Goal: Task Accomplishment & Management: Use online tool/utility

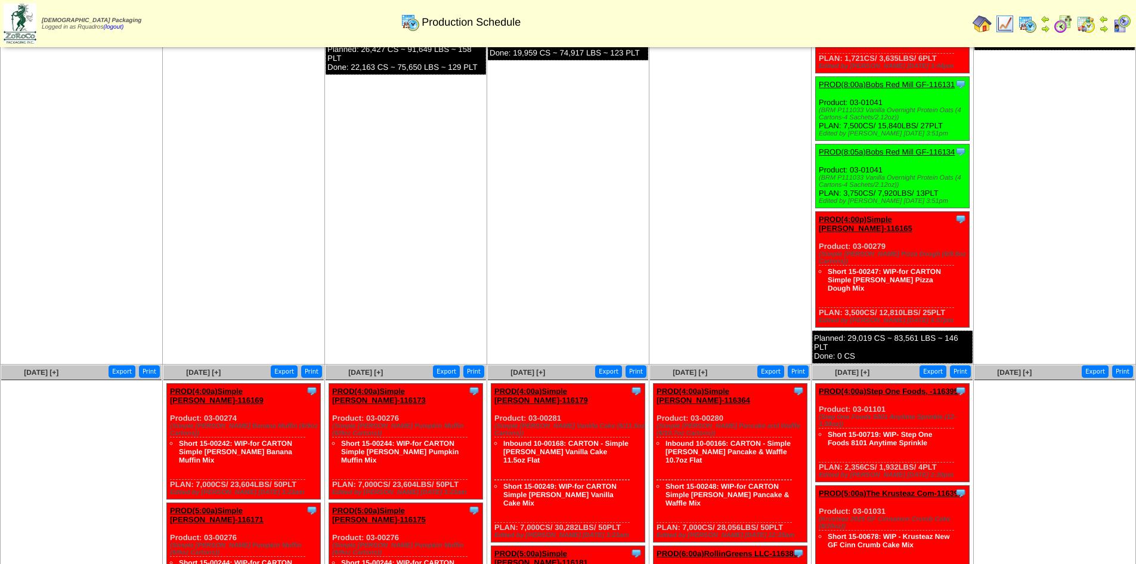
scroll to position [535, 0]
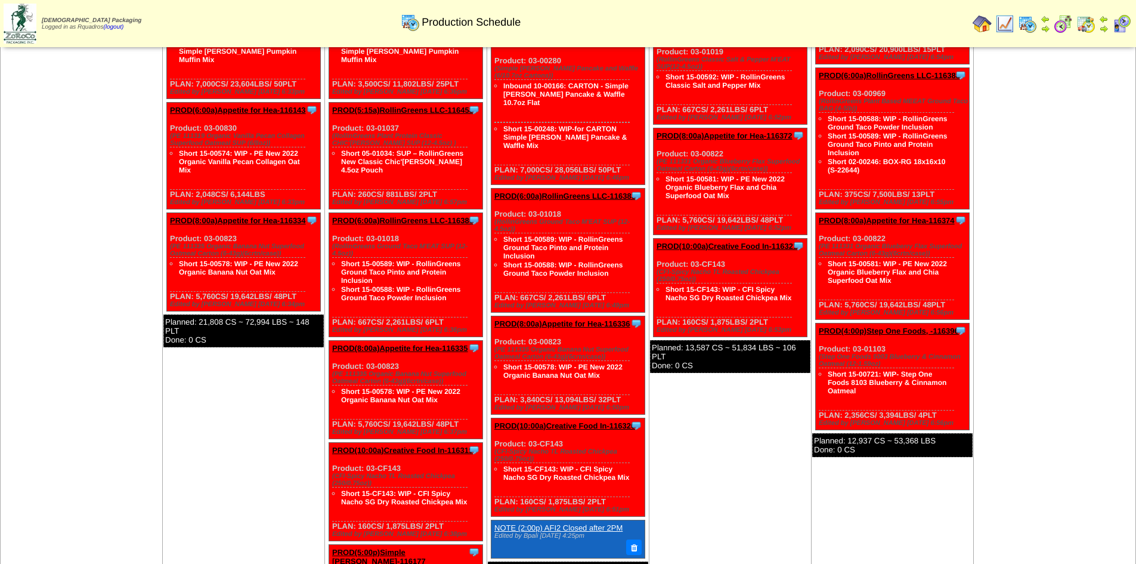
scroll to position [1022, 0]
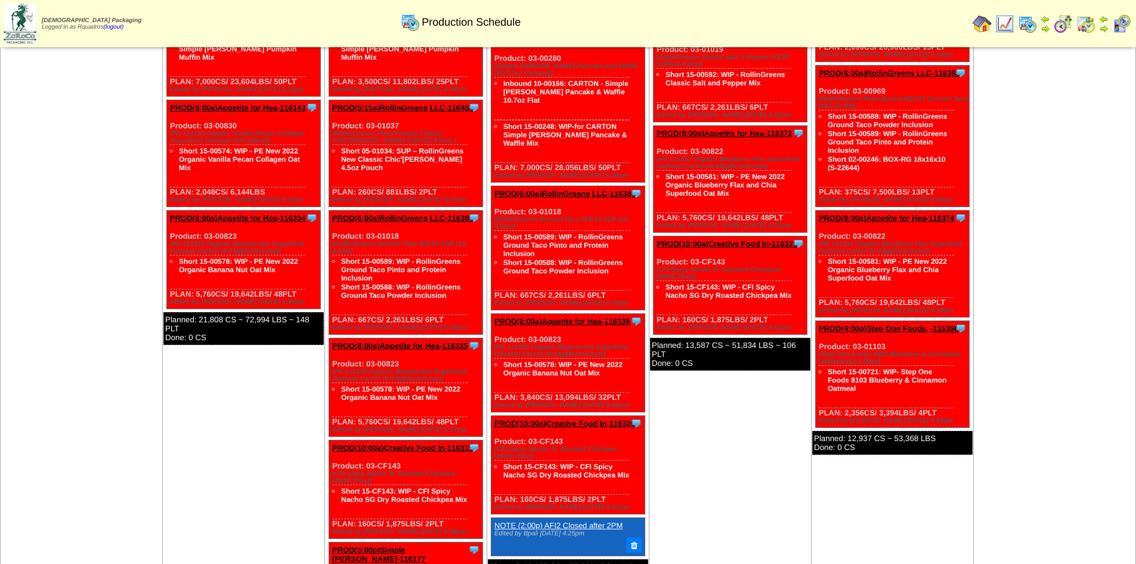
click at [918, 324] on link "PROD(4:00p)Step One Foods, -116396" at bounding box center [889, 328] width 140 height 9
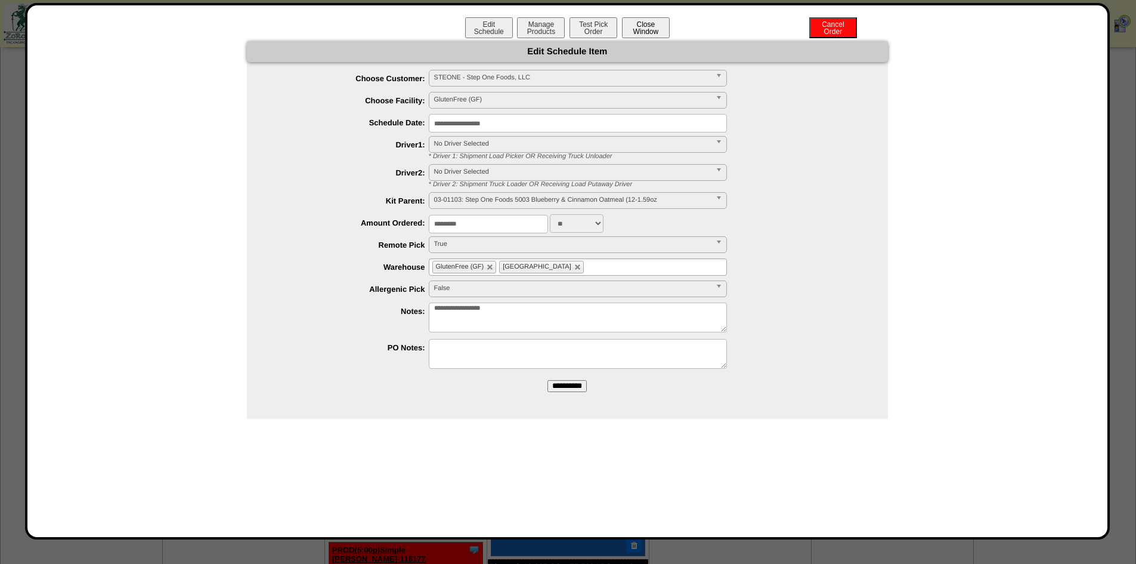
click at [635, 33] on button "Close Window" at bounding box center [646, 27] width 48 height 21
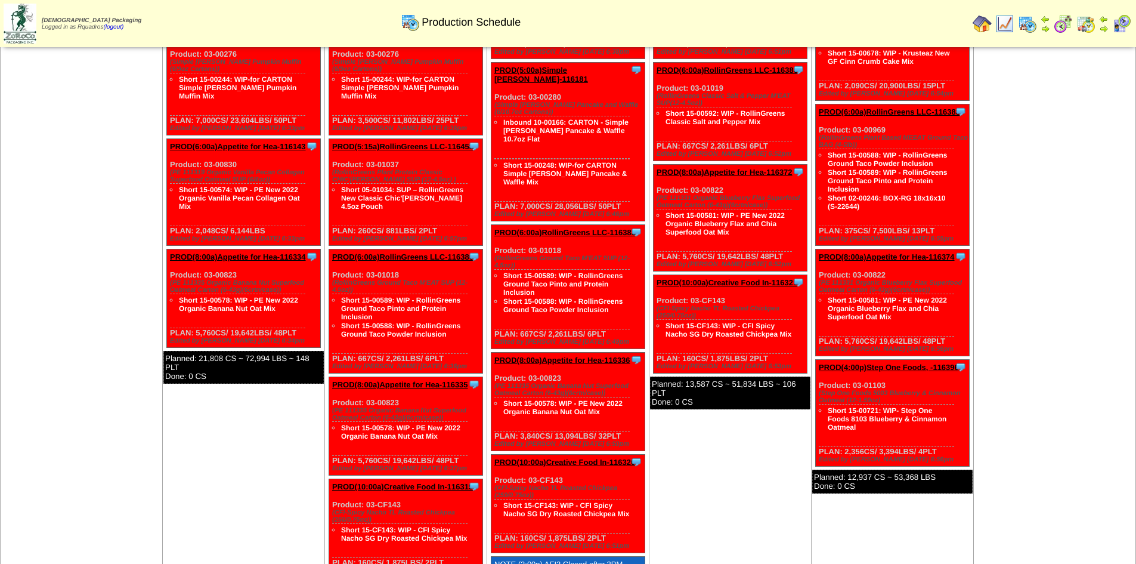
scroll to position [983, 0]
click at [900, 362] on link "PROD(4:00p)Step One Foods, -116396" at bounding box center [889, 366] width 140 height 9
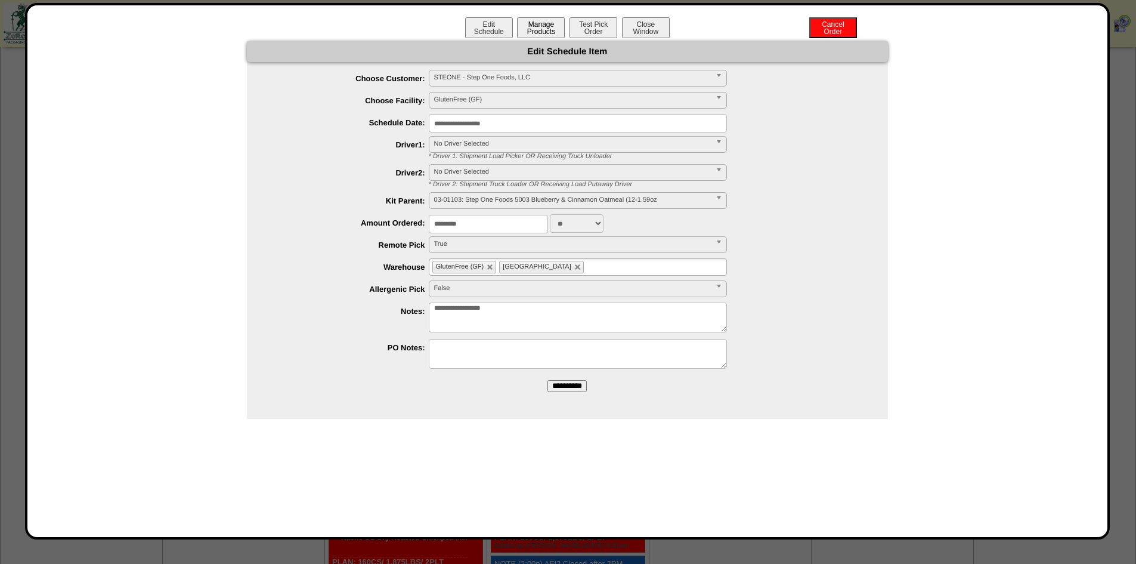
click at [544, 31] on button "Manage Products" at bounding box center [541, 27] width 48 height 21
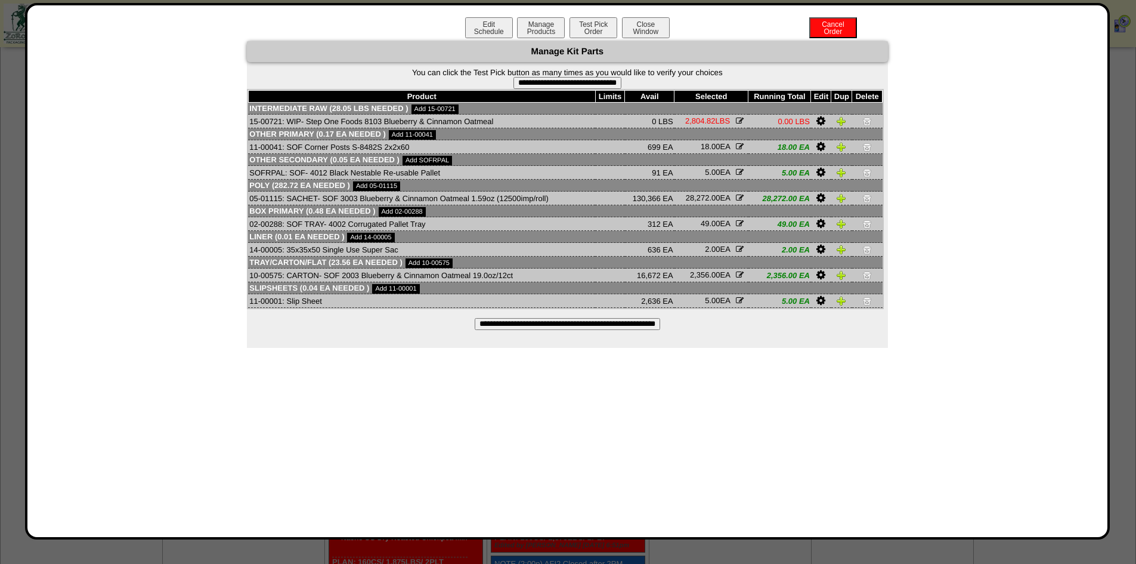
click at [553, 326] on input "**********" at bounding box center [567, 324] width 185 height 12
click at [635, 26] on button "Close Window" at bounding box center [646, 27] width 48 height 21
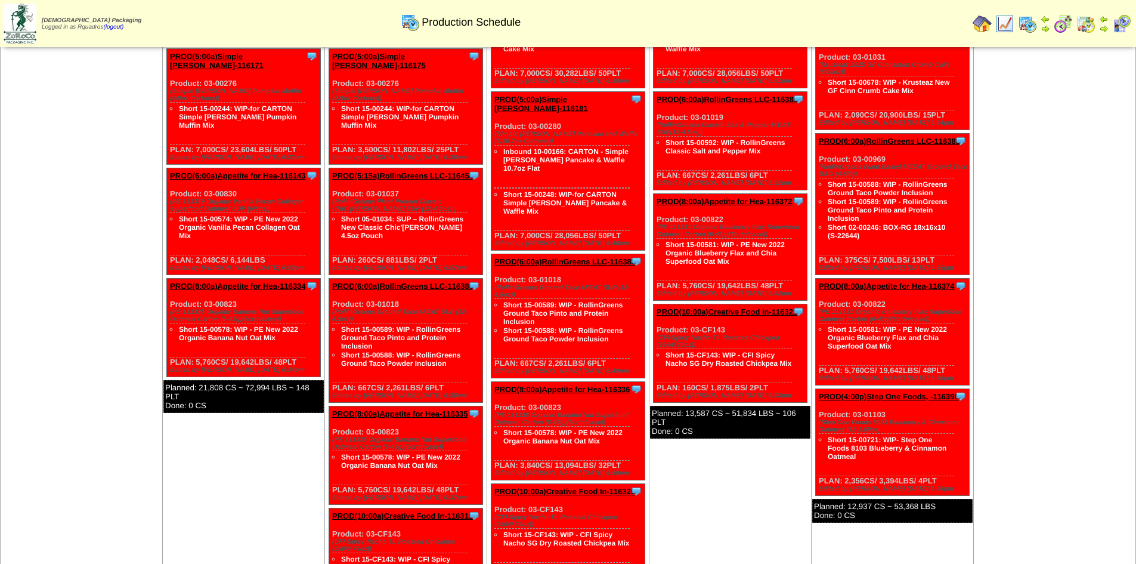
scroll to position [954, 0]
drag, startPoint x: 883, startPoint y: 353, endPoint x: 828, endPoint y: 353, distance: 54.9
click at [828, 418] on div "(Step One Foods 5003 Blueberry & Cinnamon Oatmeal (12-1.59oz)" at bounding box center [894, 425] width 150 height 14
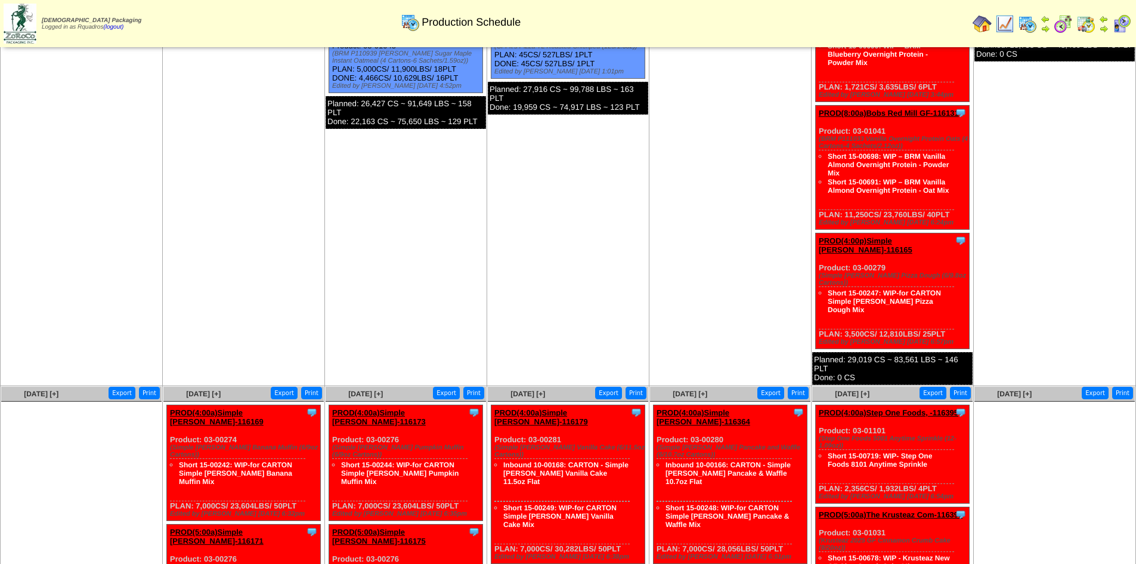
scroll to position [478, 0]
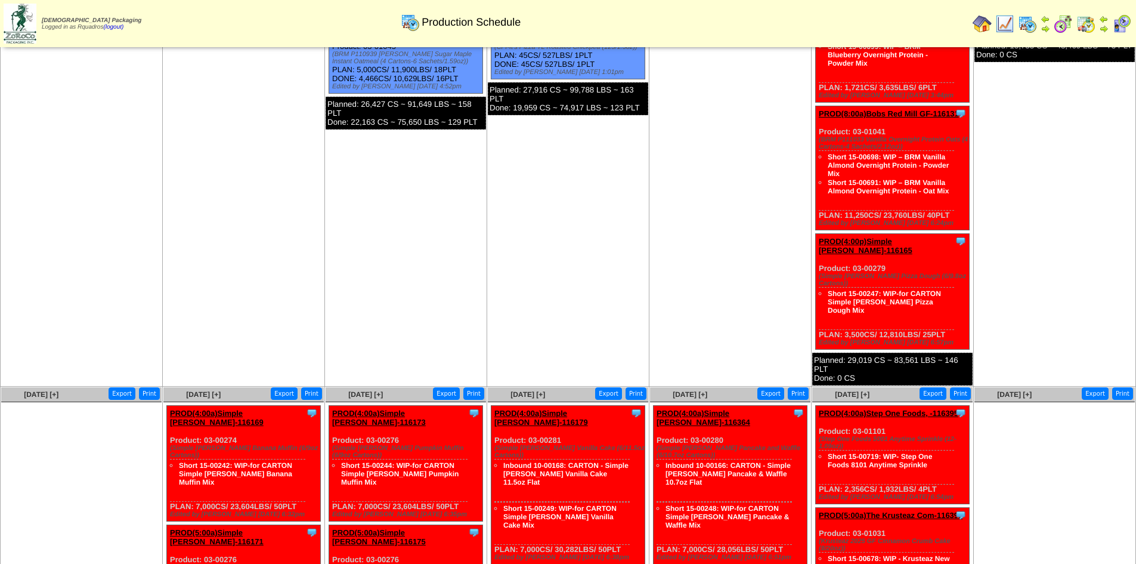
drag, startPoint x: 866, startPoint y: 371, endPoint x: 813, endPoint y: 371, distance: 52.5
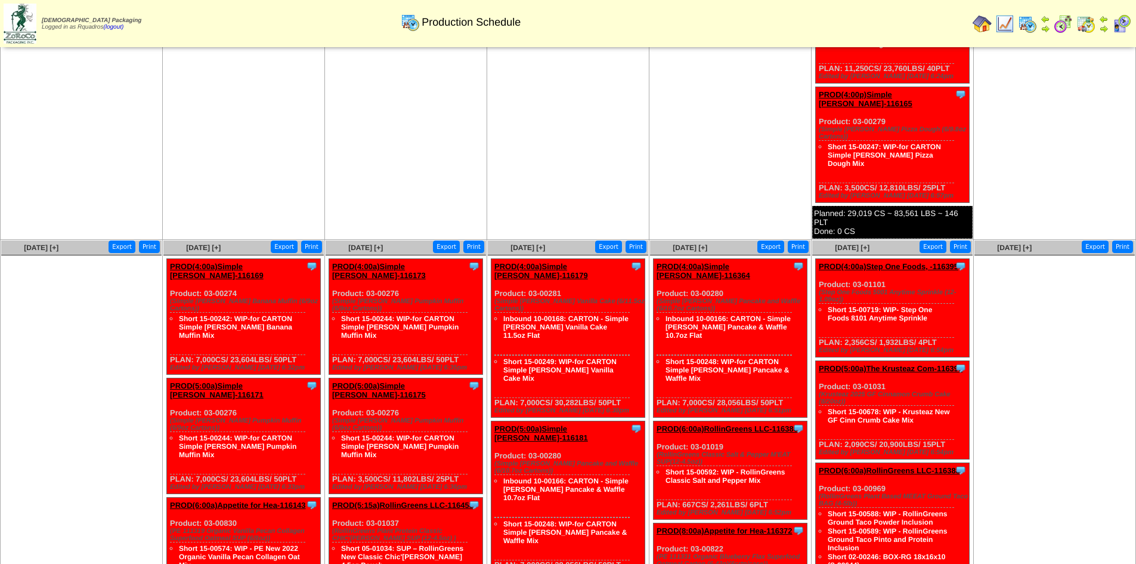
scroll to position [656, 0]
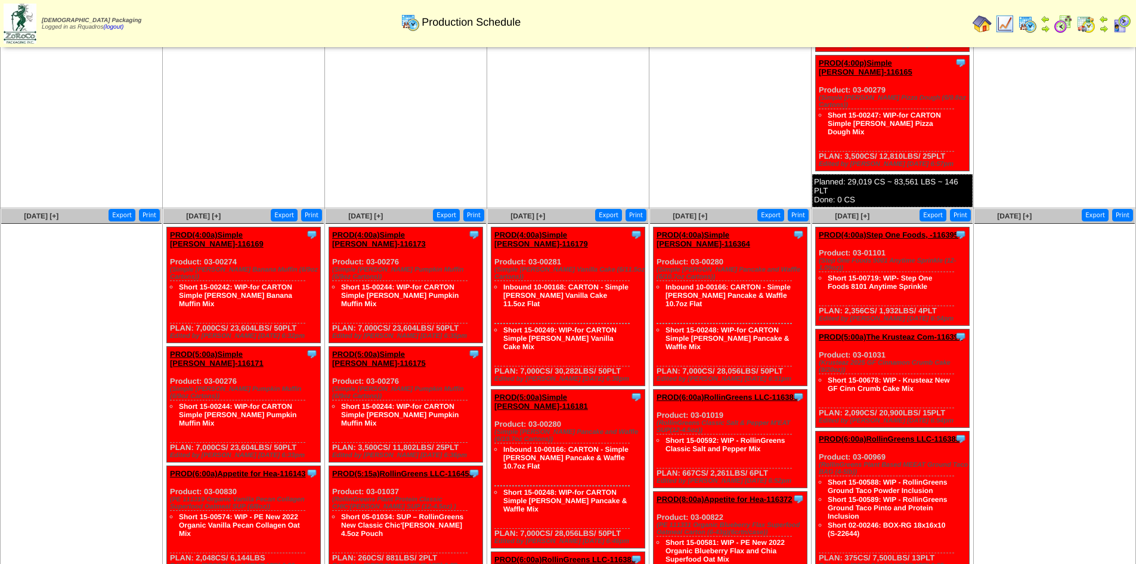
click at [1030, 228] on ul at bounding box center [1055, 313] width 160 height 179
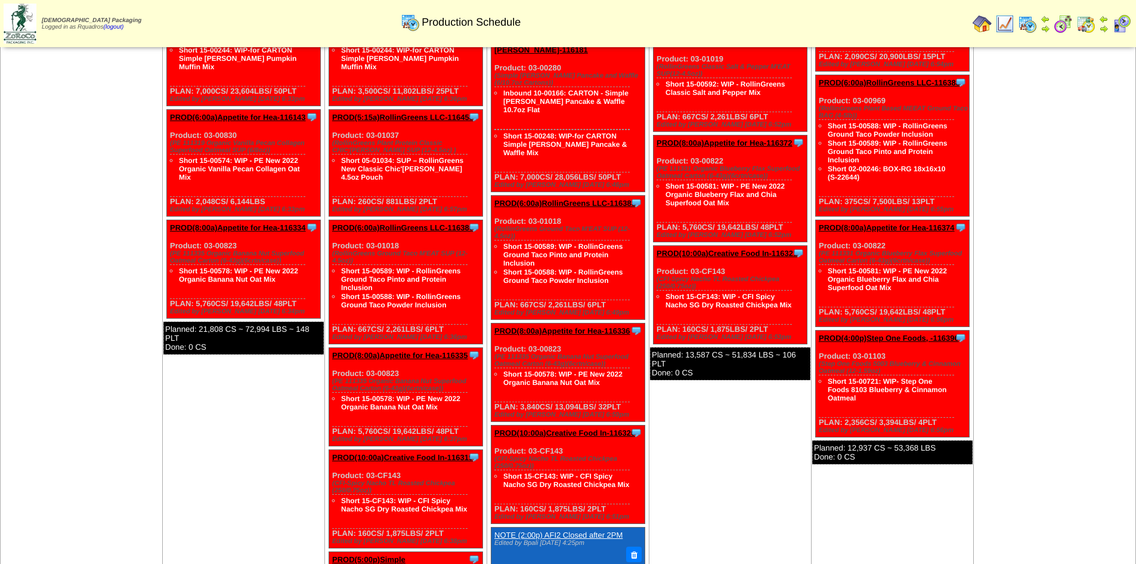
scroll to position [1013, 0]
click at [936, 333] on link "PROD(4:00p)Step One Foods, -116396" at bounding box center [889, 337] width 140 height 9
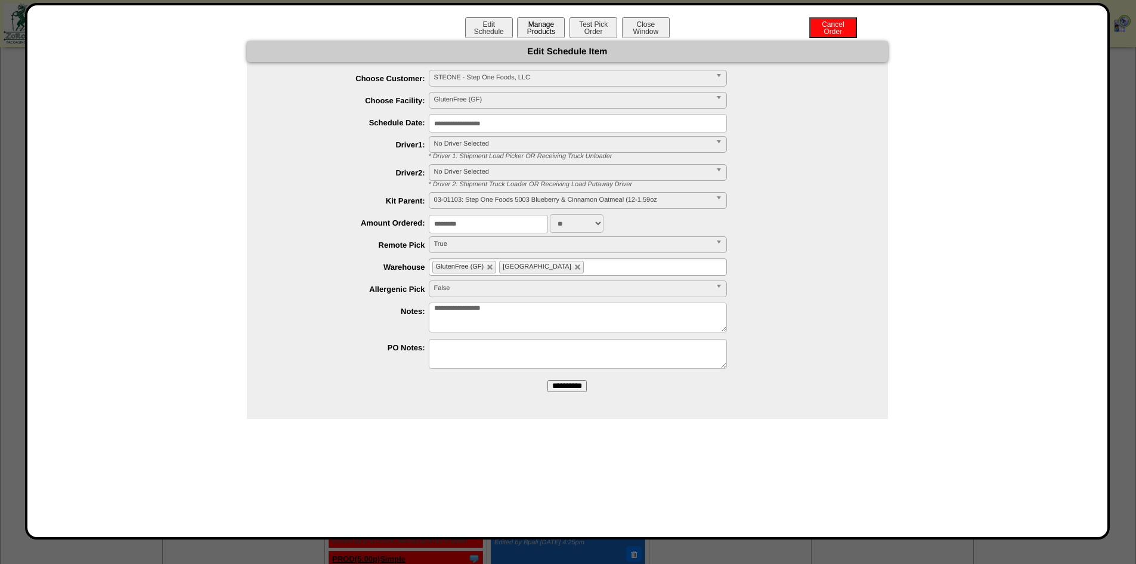
click at [545, 37] on button "Manage Products" at bounding box center [541, 27] width 48 height 21
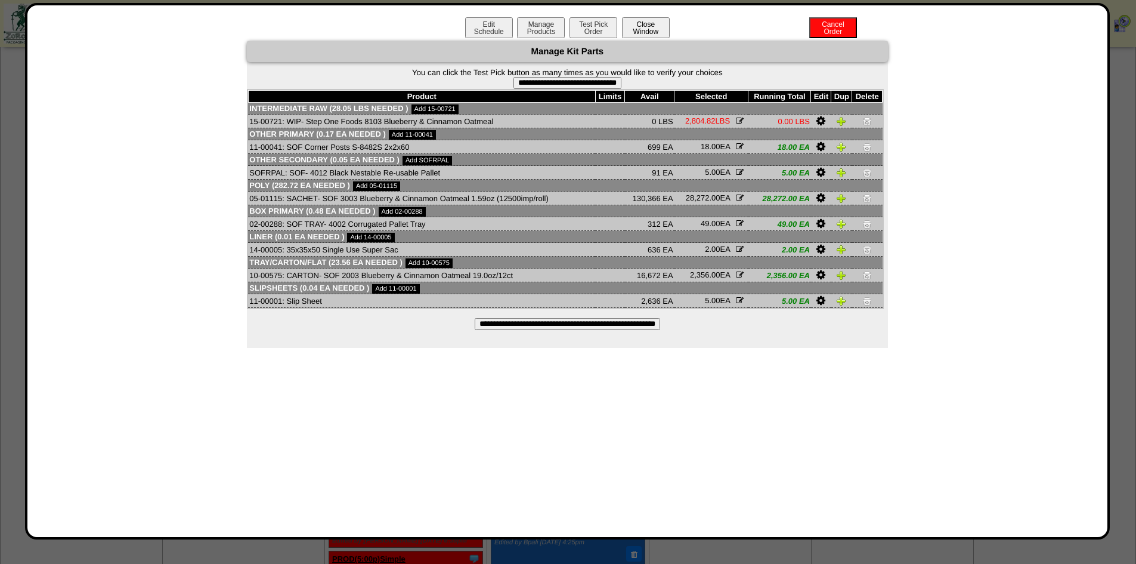
click at [654, 30] on button "Close Window" at bounding box center [646, 27] width 48 height 21
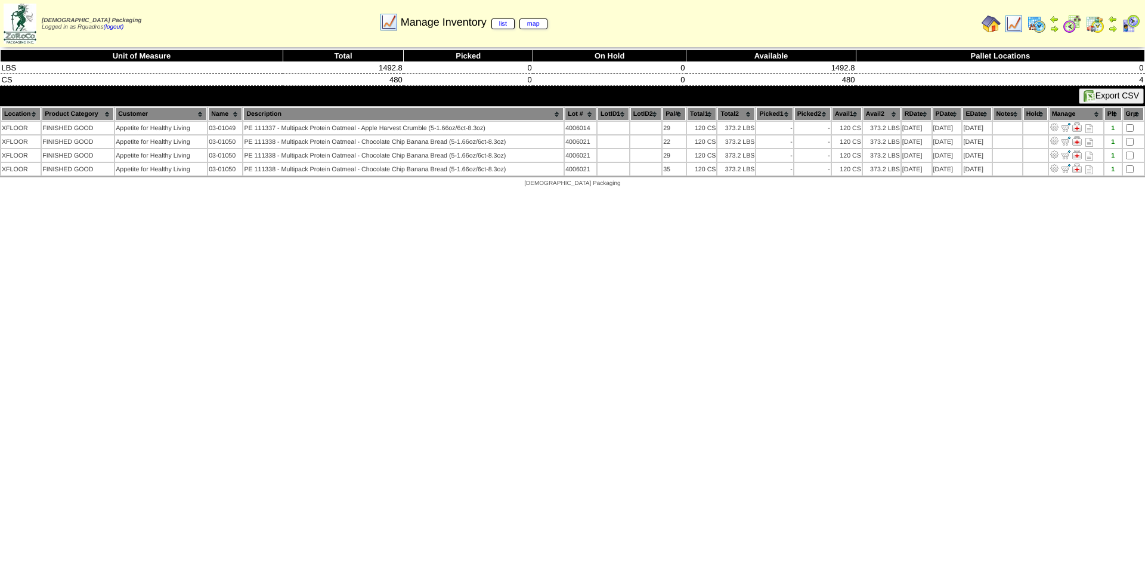
click at [993, 31] on img at bounding box center [991, 23] width 19 height 19
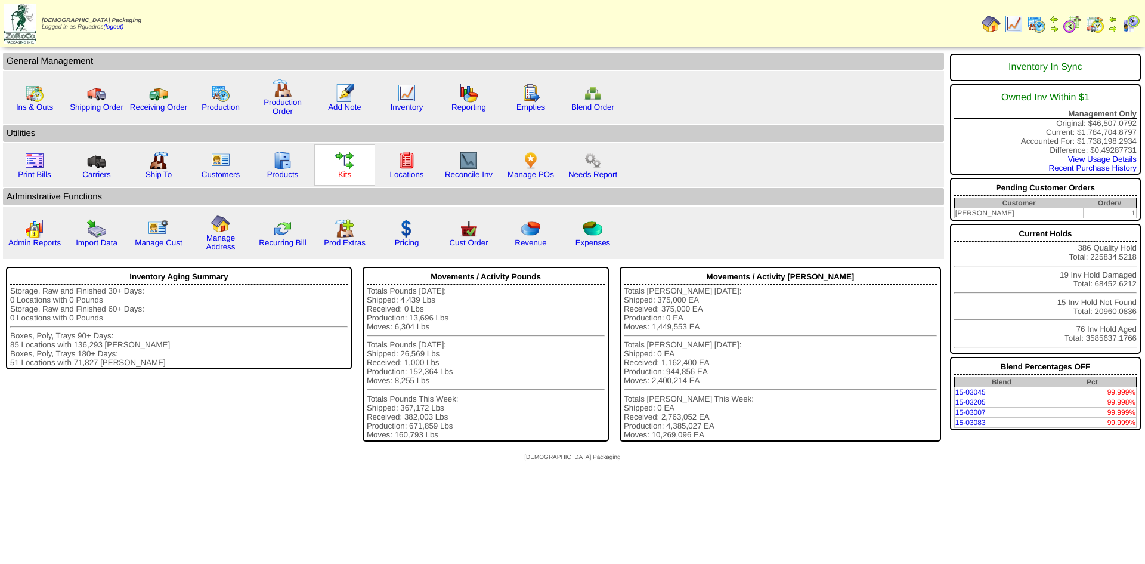
click at [346, 175] on link "Kits" at bounding box center [344, 174] width 13 height 9
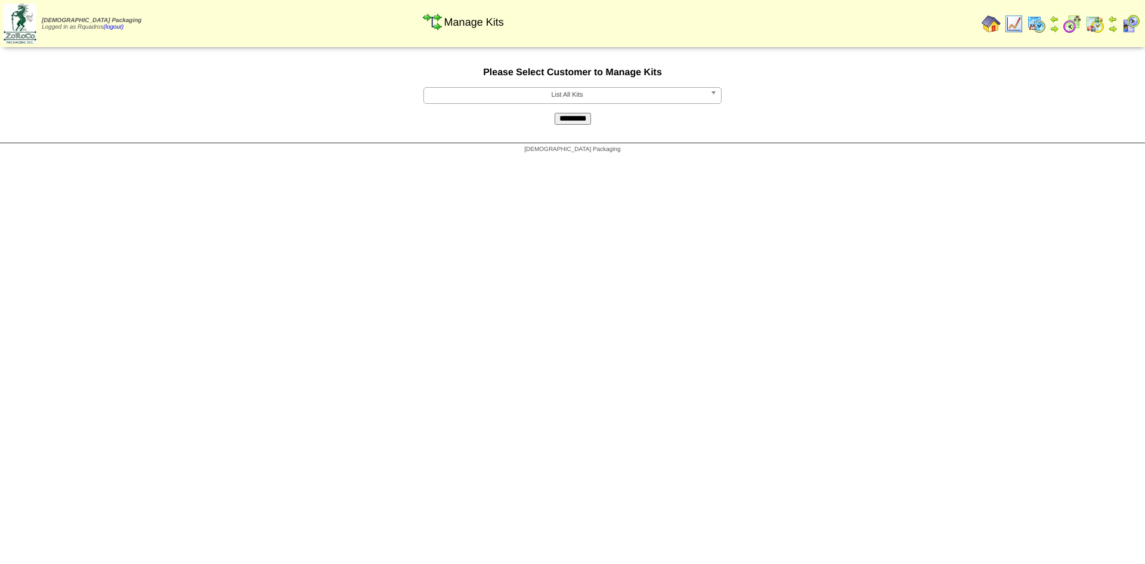
click at [539, 93] on span "List All Kits" at bounding box center [567, 95] width 277 height 14
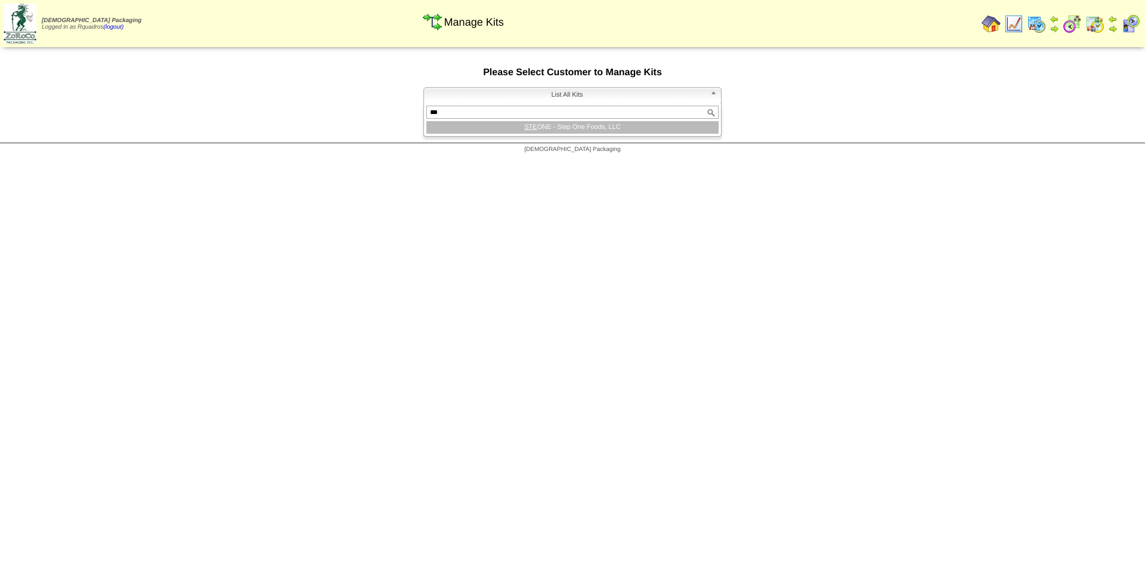
type input "***"
click at [559, 125] on li "STE ONE - Step One Foods, LLC" at bounding box center [572, 127] width 292 height 13
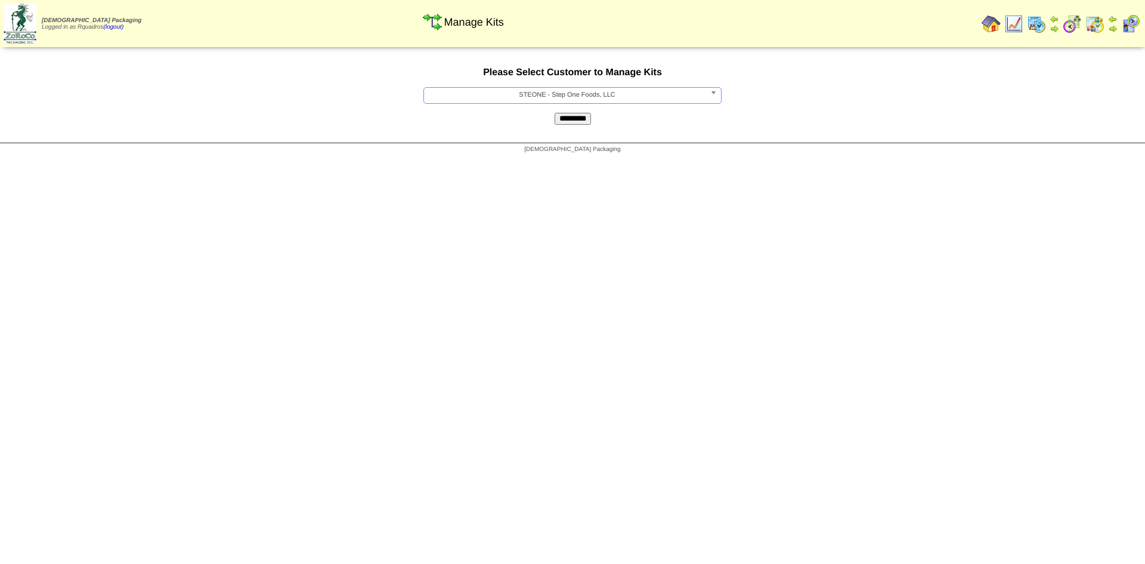
click at [564, 121] on input "*********" at bounding box center [573, 119] width 36 height 12
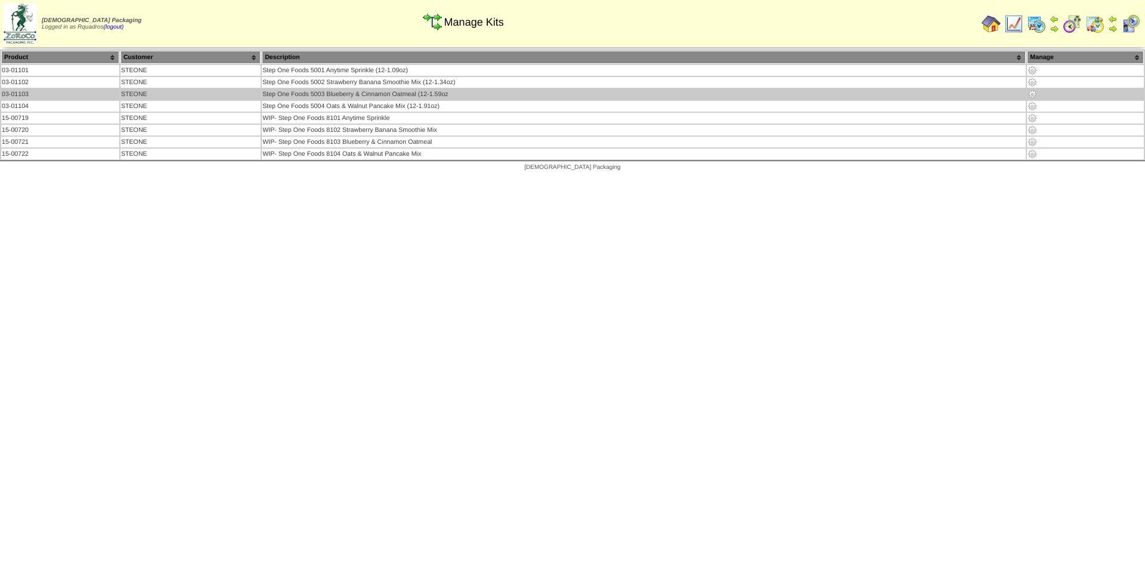
click at [1032, 95] on img at bounding box center [1033, 94] width 10 height 10
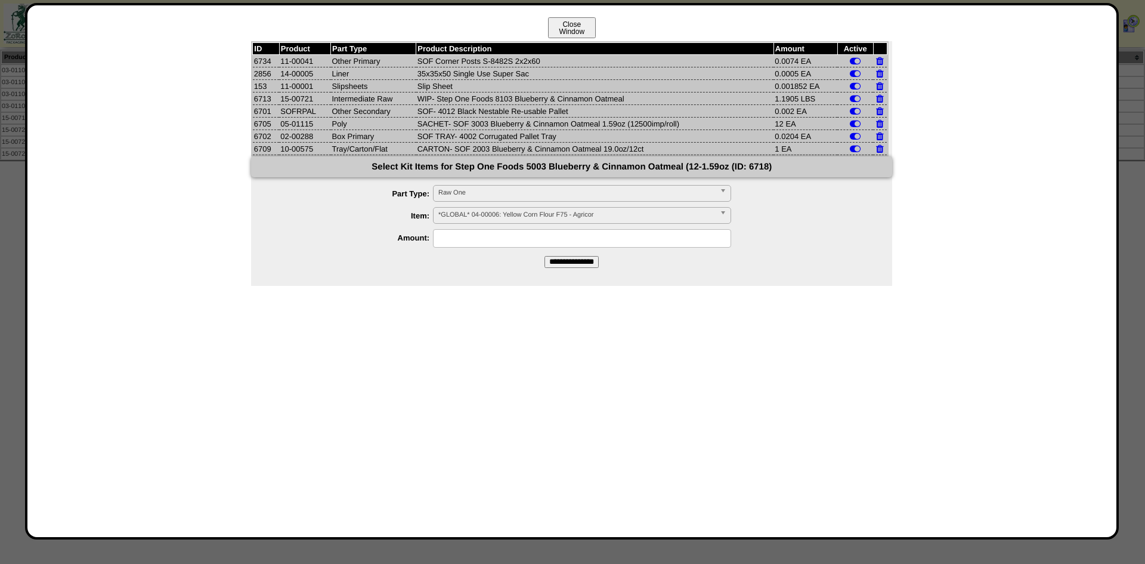
click at [592, 29] on button "Close Window" at bounding box center [572, 27] width 48 height 21
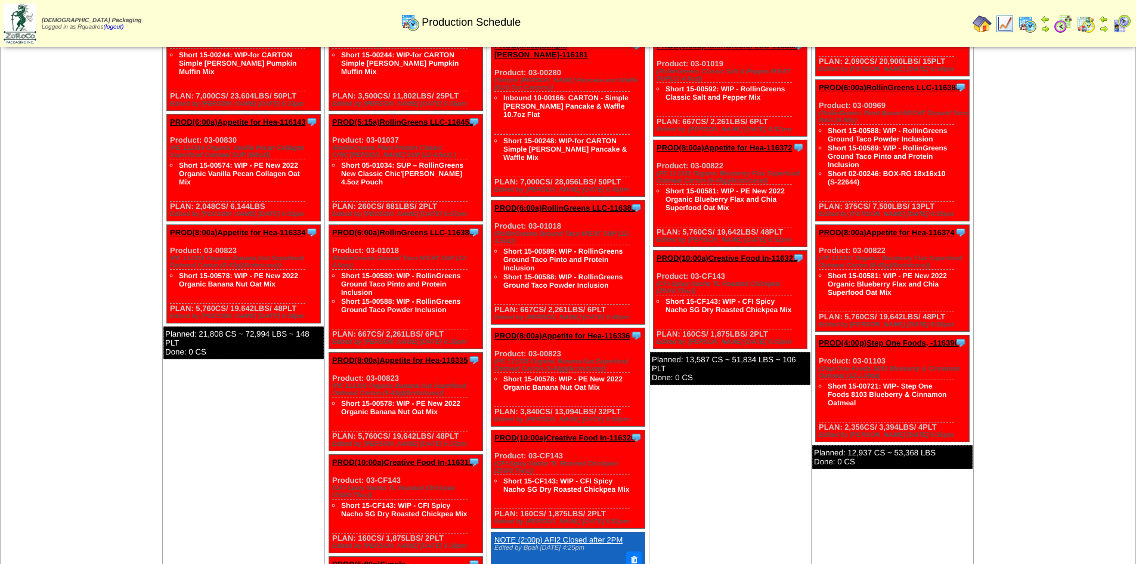
scroll to position [1013, 0]
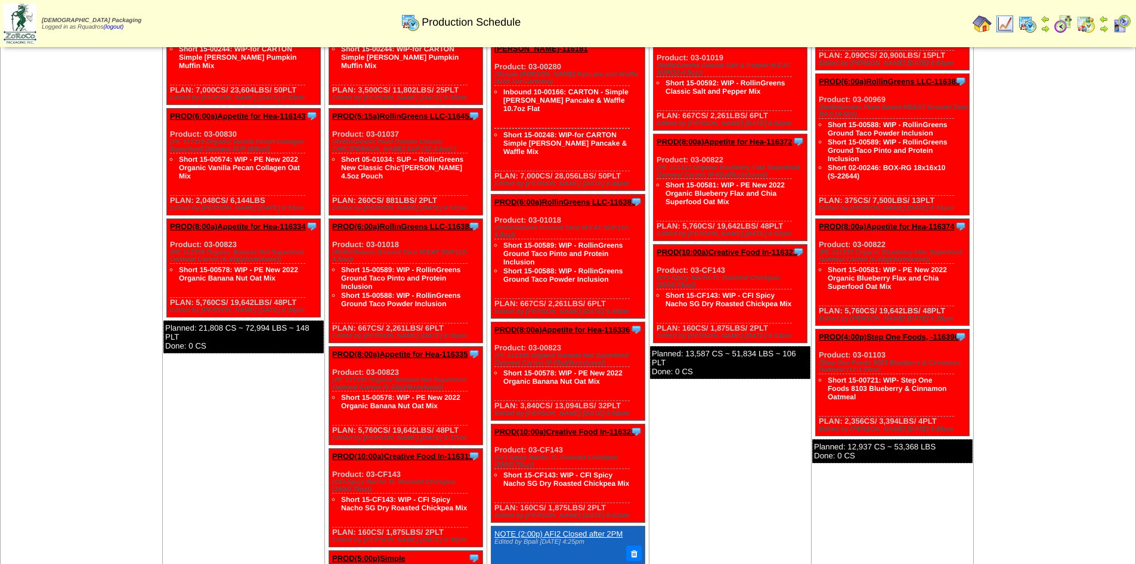
drag, startPoint x: 917, startPoint y: 347, endPoint x: 881, endPoint y: 347, distance: 35.8
click at [881, 347] on div "Clone Item PROD(4:00p)Step One Foods, -116396 Step One Foods, LLC ScheduleID: 1…" at bounding box center [893, 382] width 154 height 107
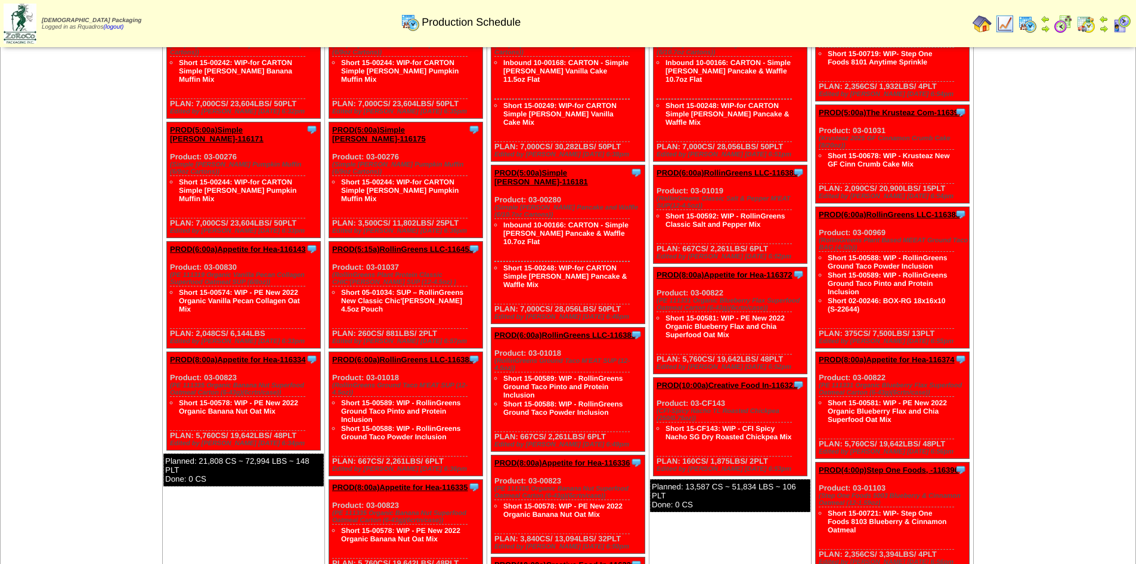
click at [1045, 427] on td "Sep 13 [+] Print Export" at bounding box center [1055, 410] width 162 height 852
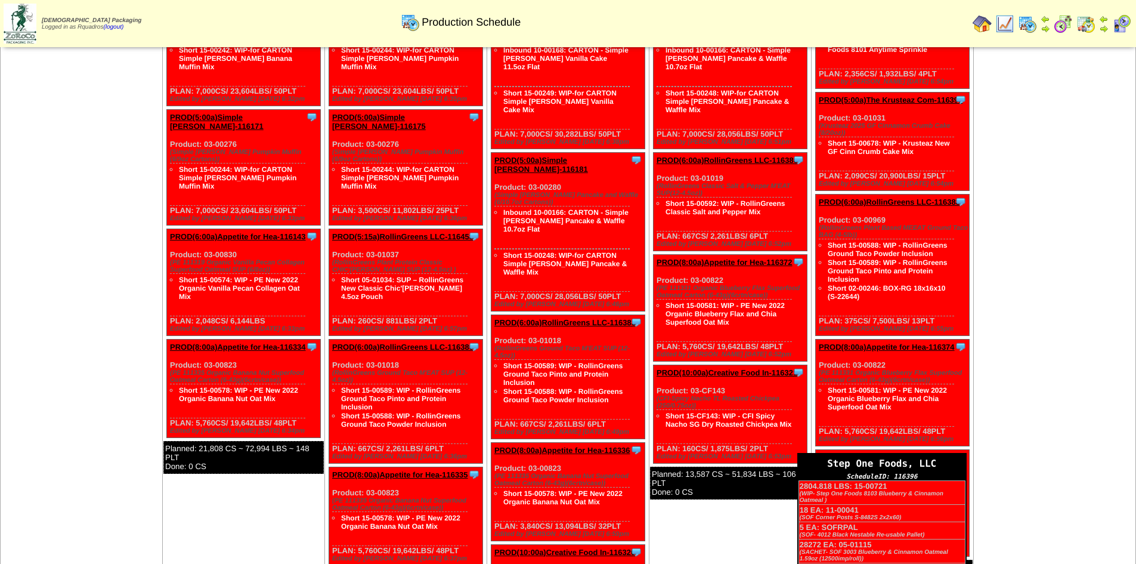
scroll to position [893, 0]
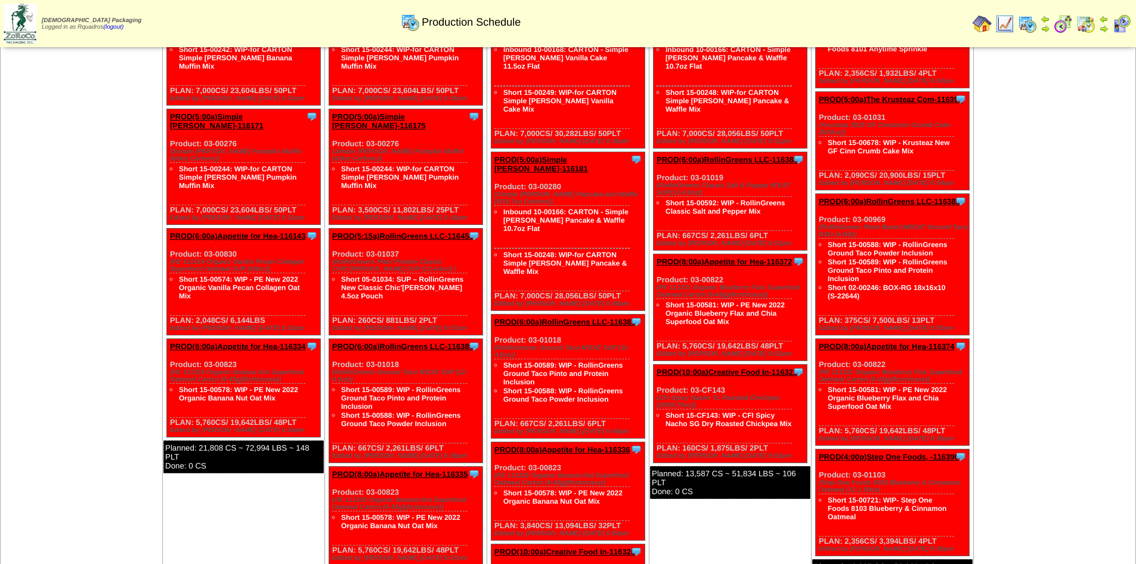
click at [997, 378] on td "Sep 13 [+] Print Export" at bounding box center [1055, 397] width 162 height 852
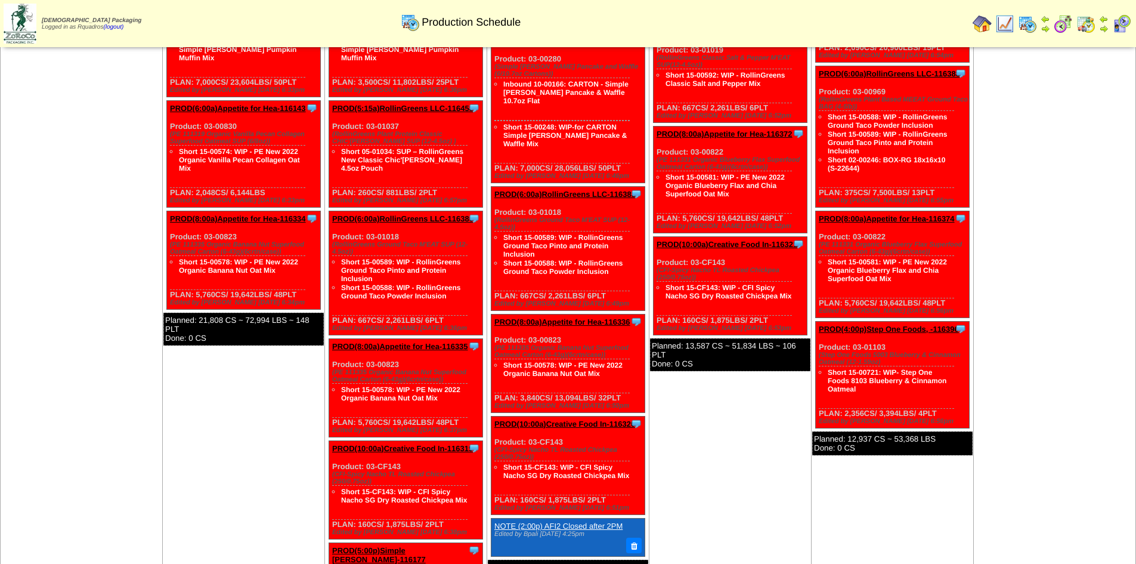
scroll to position [1022, 0]
